Goal: Task Accomplishment & Management: Complete application form

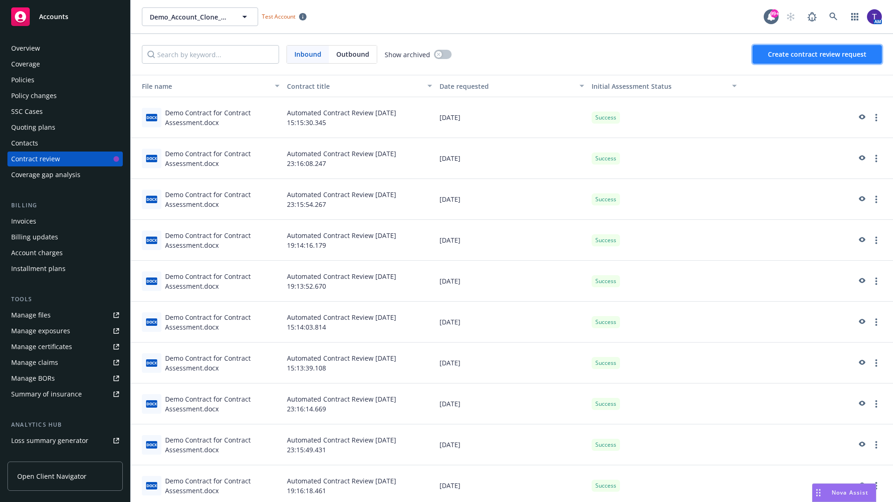
click at [817, 54] on span "Create contract review request" at bounding box center [817, 54] width 99 height 9
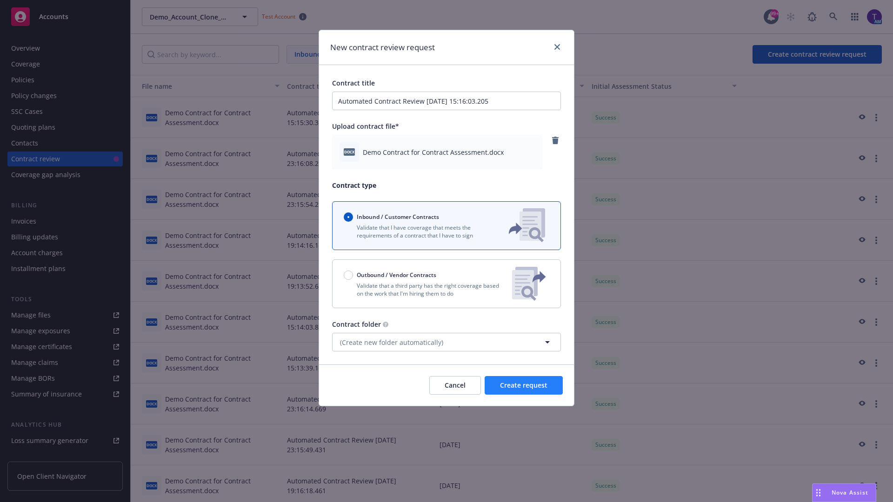
type input "Automated Contract Review 08-27-2025 15:16:03.205"
click at [524, 385] on span "Create request" at bounding box center [523, 385] width 47 height 9
